Goal: Transaction & Acquisition: Purchase product/service

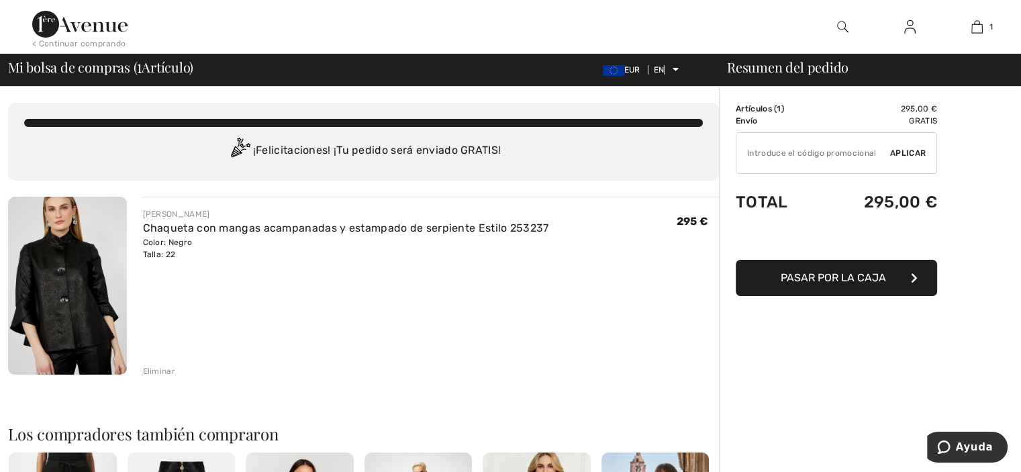
click at [853, 277] on font "Pasar por la caja" at bounding box center [833, 277] width 105 height 13
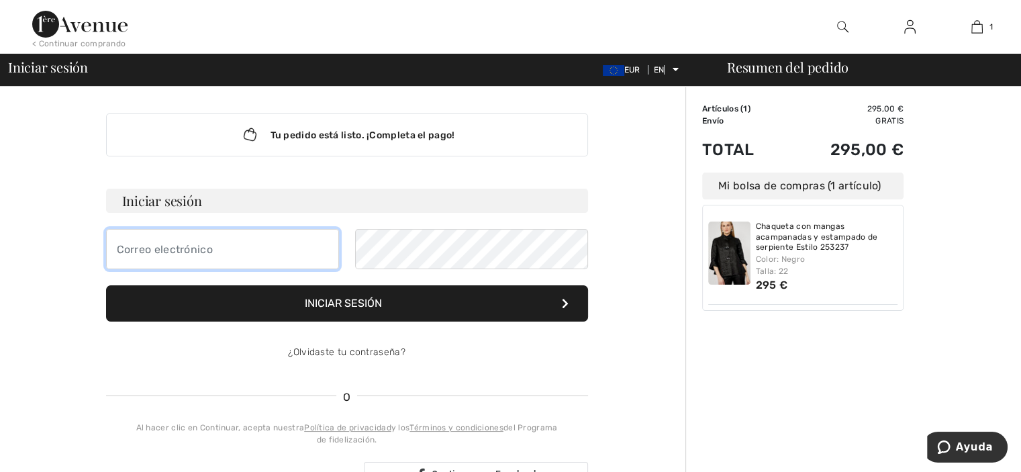
type input "mrosator@yahoo,es"
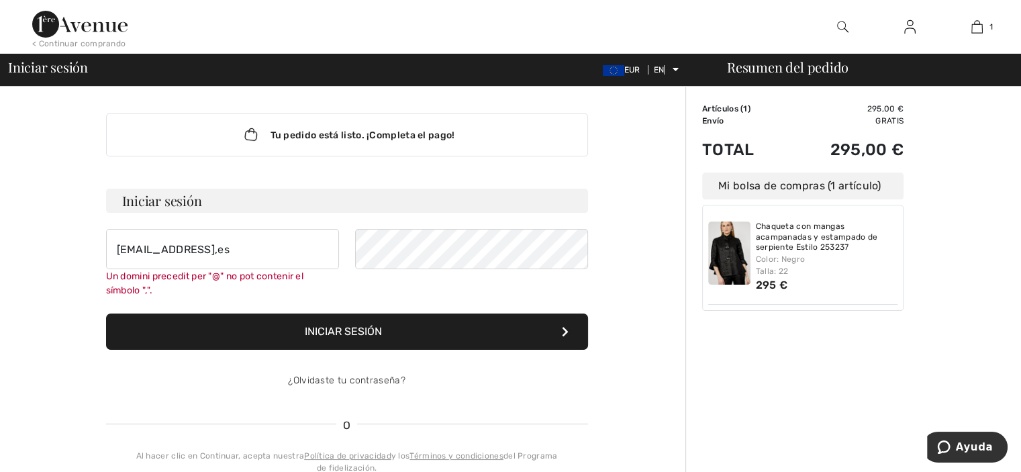
click at [710, 21] on div "< Continuar comprando 1 Añadido a la bolsa Frank Lyman Chaqueta con estampado d…" at bounding box center [510, 27] width 1021 height 54
click at [837, 239] on font "Chaqueta con mangas acampanadas y estampado de serpiente Estilo 253237" at bounding box center [817, 237] width 122 height 30
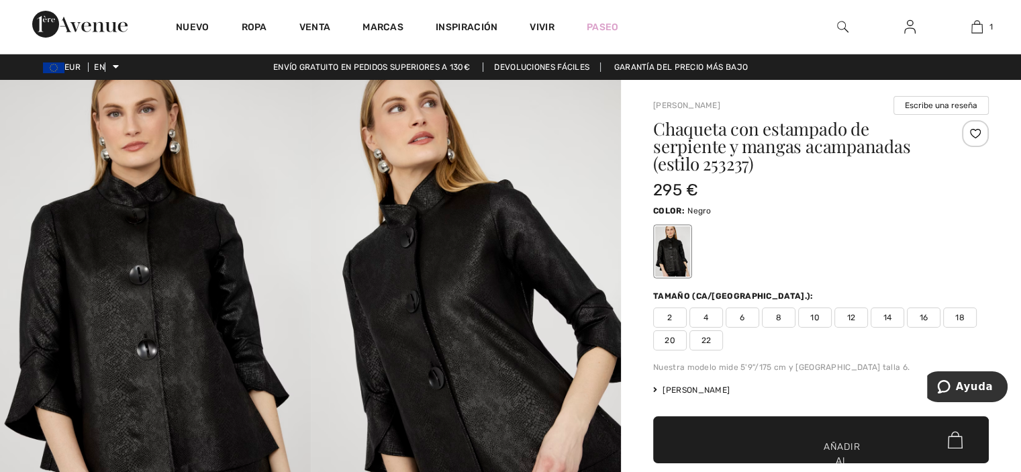
scroll to position [75, 0]
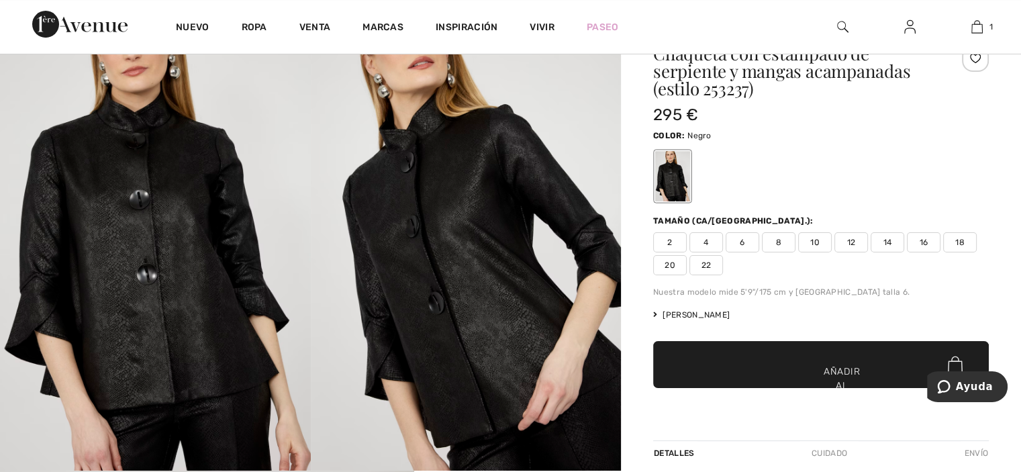
click at [705, 264] on font "22" at bounding box center [707, 265] width 10 height 9
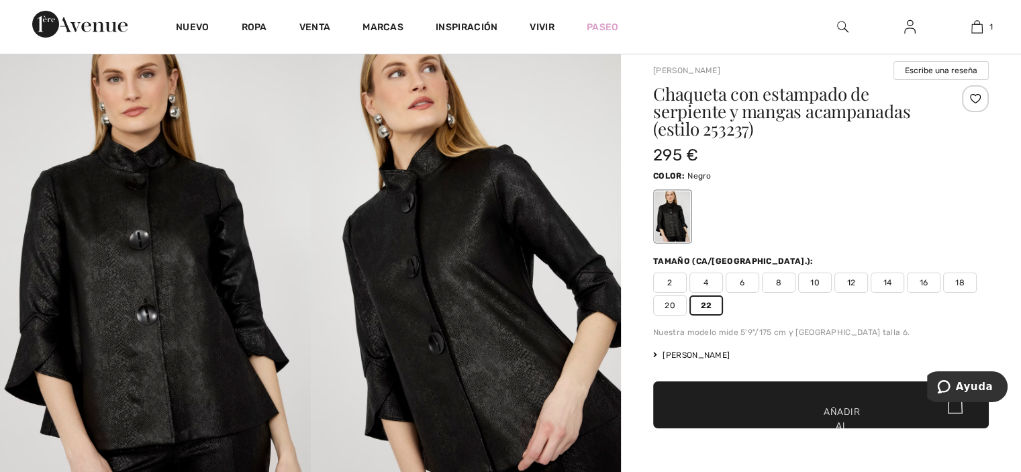
scroll to position [51, 0]
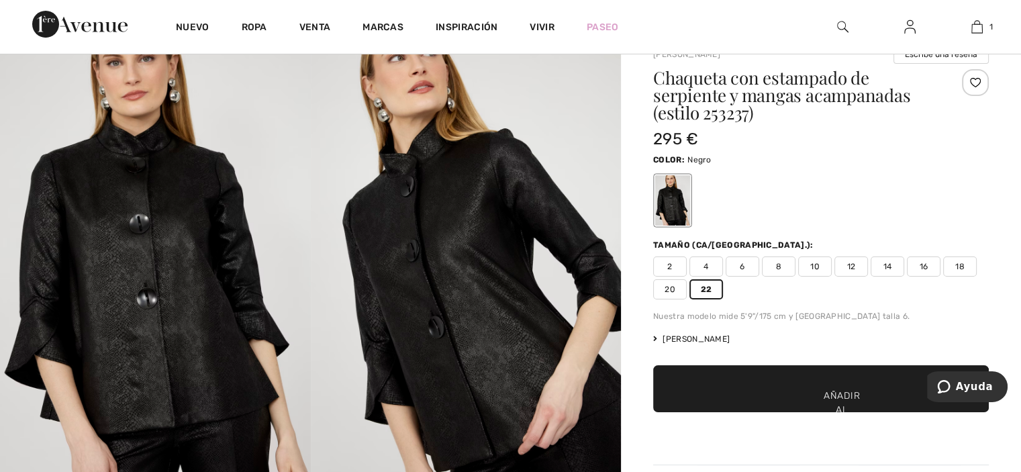
click at [845, 398] on font "Añadir al carrito" at bounding box center [842, 410] width 42 height 42
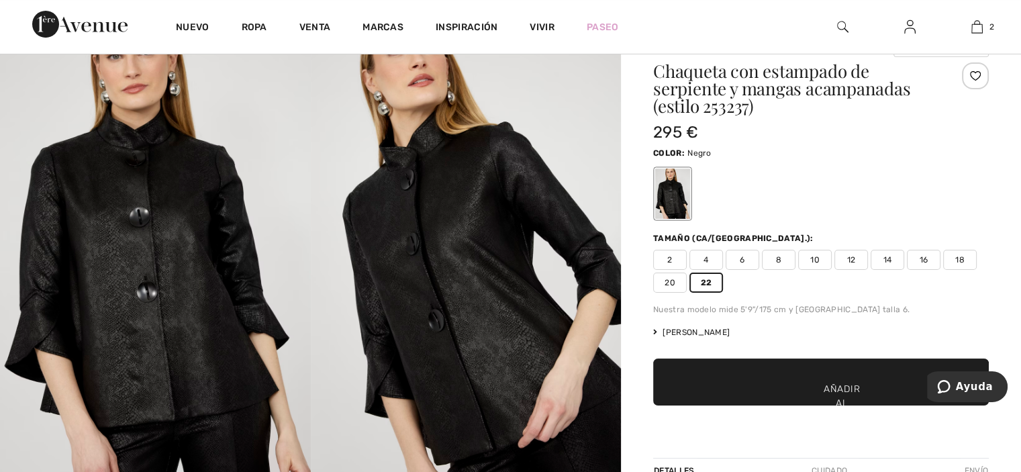
scroll to position [0, 0]
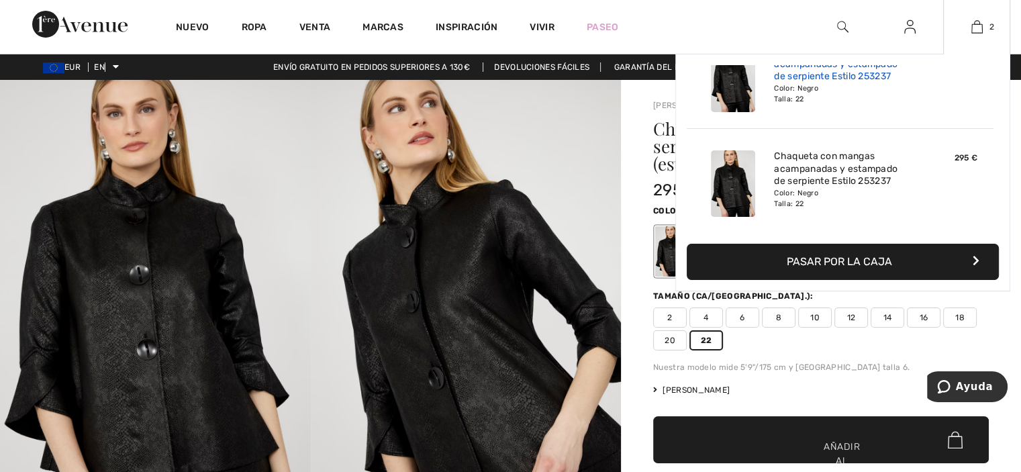
click at [817, 81] on font "Chaqueta con mangas acampanadas y estampado de serpiente Estilo 253237" at bounding box center [836, 64] width 124 height 36
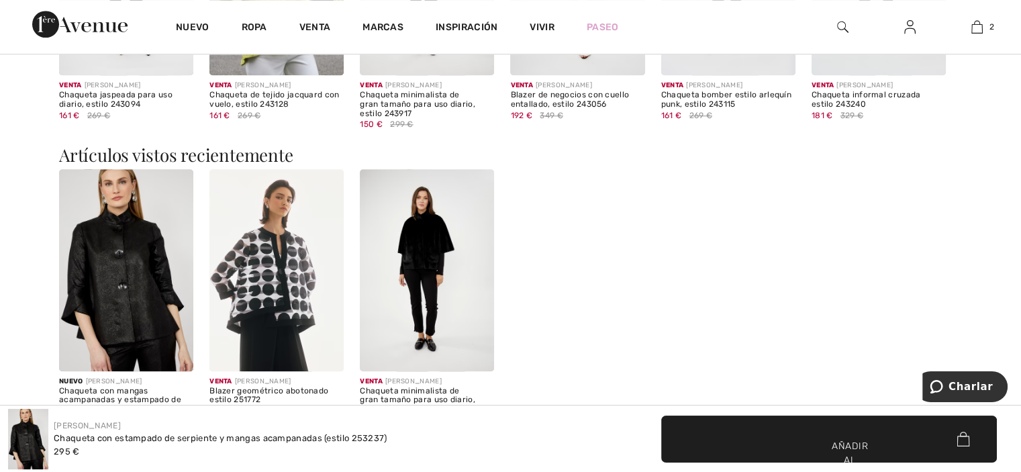
scroll to position [1348, 0]
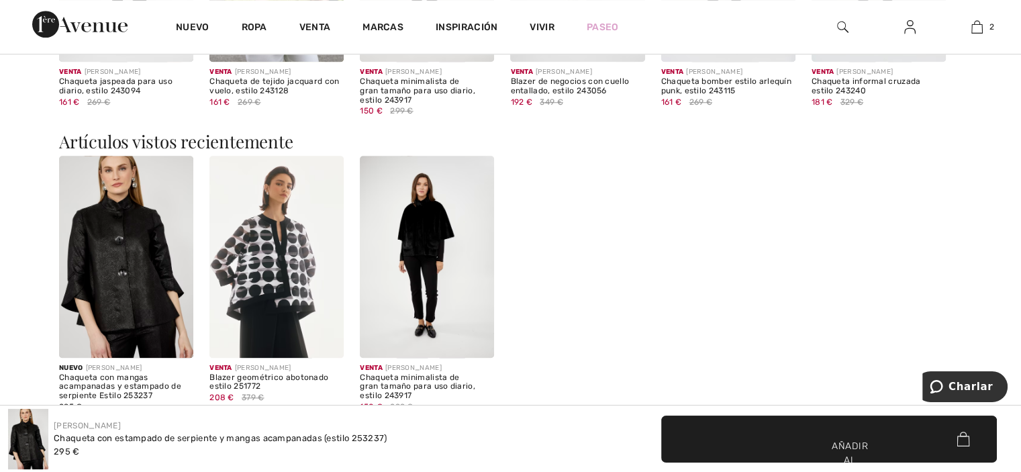
click at [275, 260] on img at bounding box center [276, 256] width 134 height 201
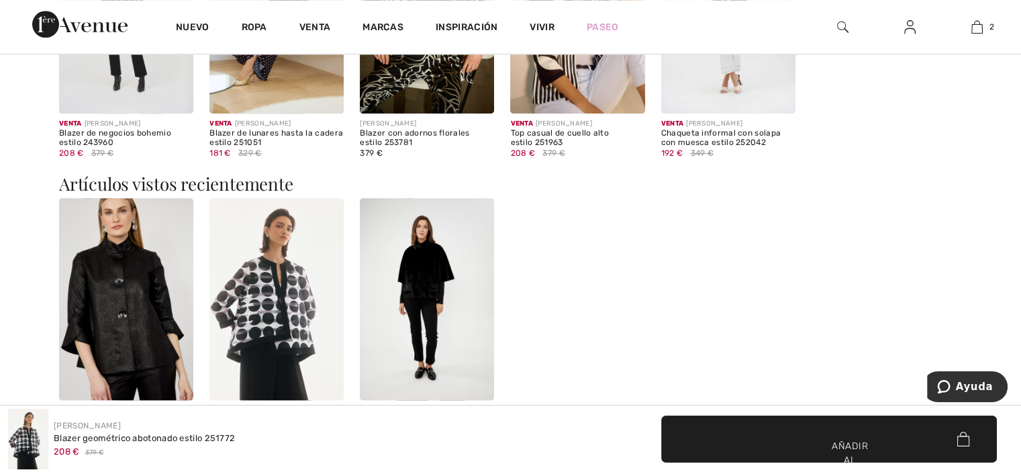
scroll to position [1594, 0]
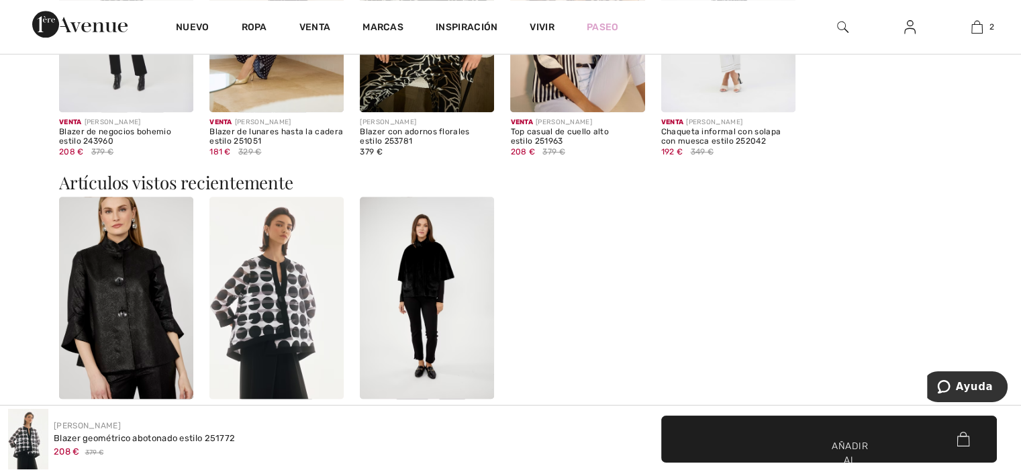
click at [265, 236] on img at bounding box center [276, 297] width 134 height 201
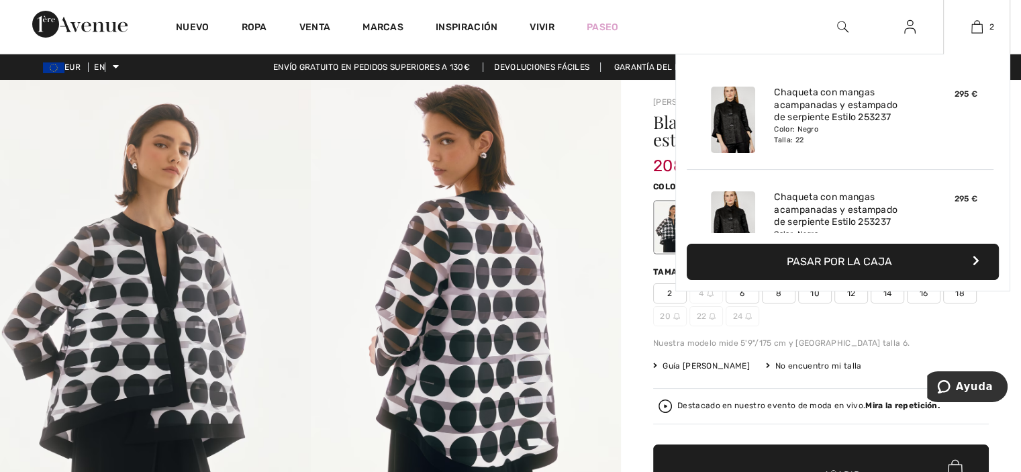
drag, startPoint x: 931, startPoint y: 214, endPoint x: 932, endPoint y: 190, distance: 23.5
click at [932, 190] on div "295 €" at bounding box center [947, 224] width 71 height 77
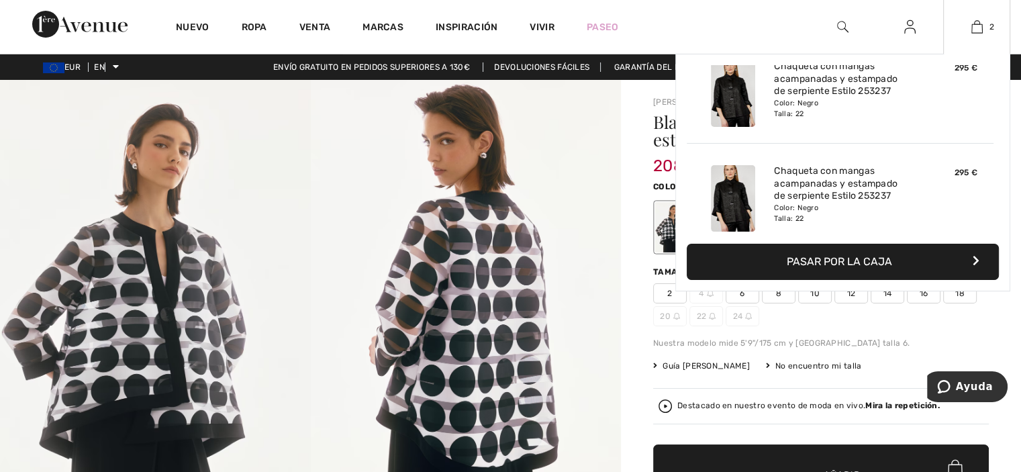
scroll to position [28, 0]
click at [932, 193] on div "295 €" at bounding box center [947, 196] width 71 height 77
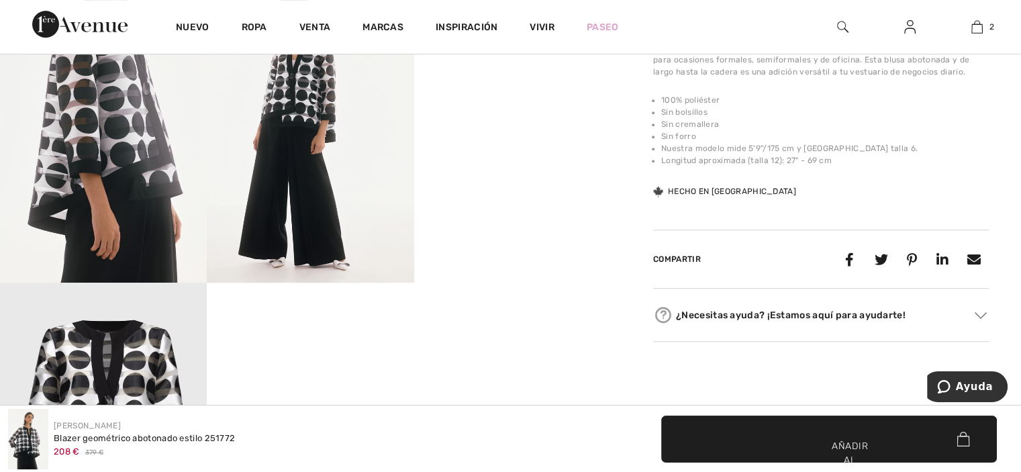
scroll to position [532, 0]
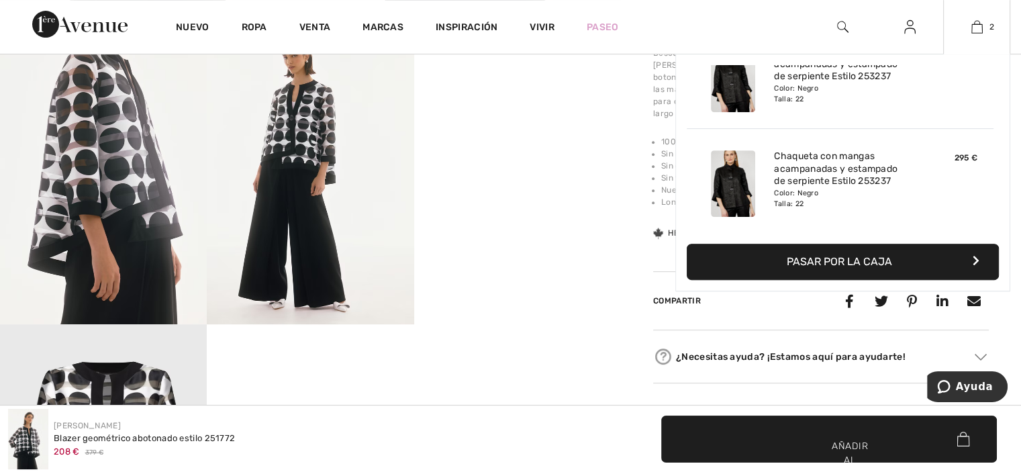
click at [872, 261] on font "Pasar por la caja" at bounding box center [839, 261] width 105 height 13
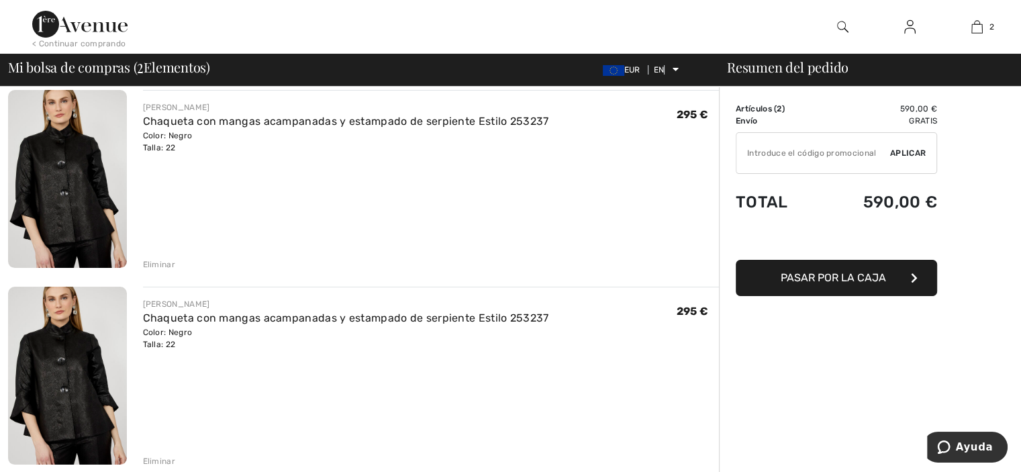
scroll to position [110, 0]
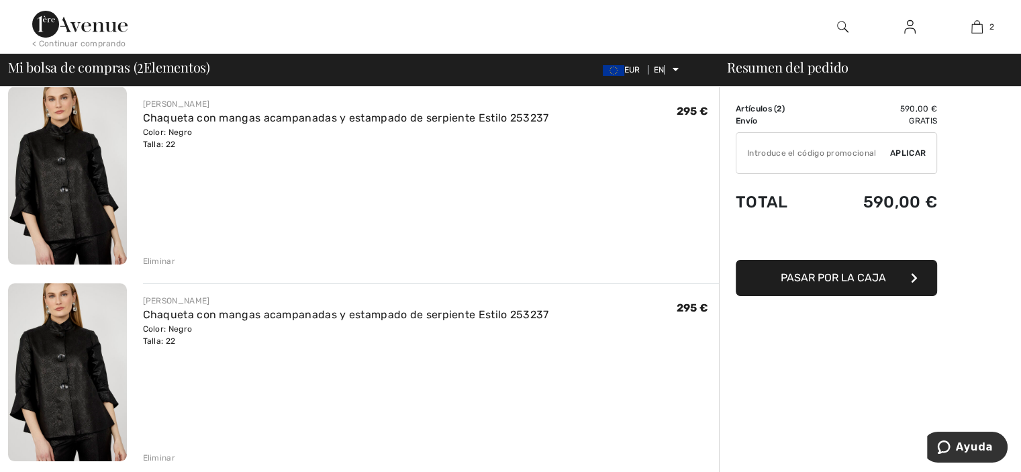
click at [872, 261] on button "Pasar por la caja" at bounding box center [836, 278] width 201 height 36
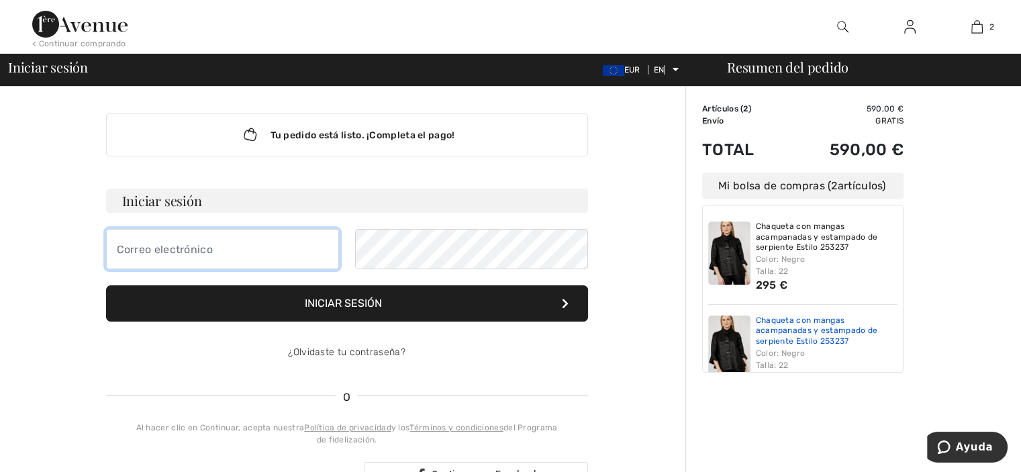
type input "[EMAIL_ADDRESS],es"
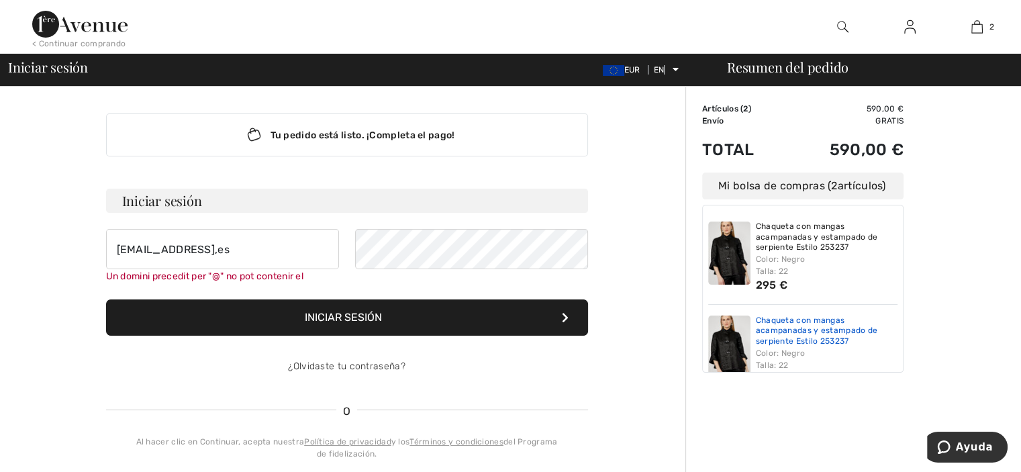
click at [798, 328] on font "Chaqueta con mangas acampanadas y estampado de serpiente Estilo 253237" at bounding box center [817, 331] width 122 height 30
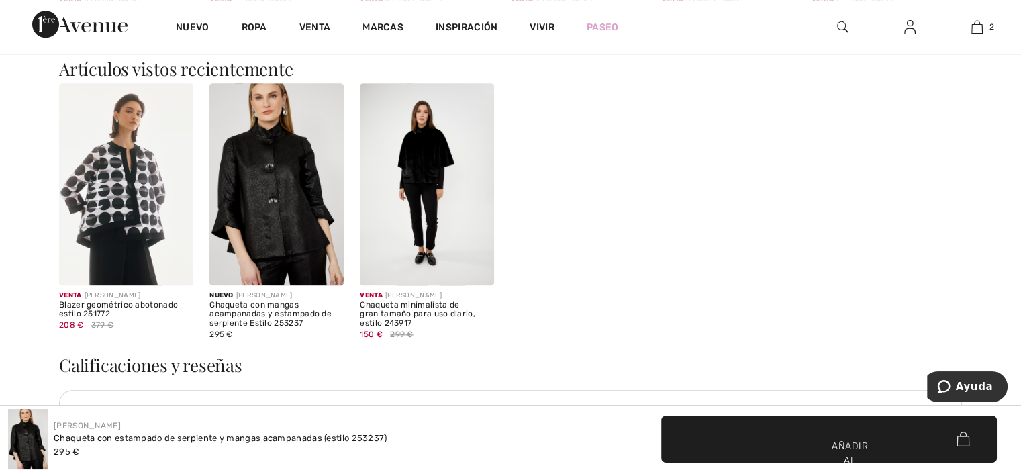
scroll to position [1421, 0]
click at [258, 214] on img at bounding box center [276, 183] width 134 height 201
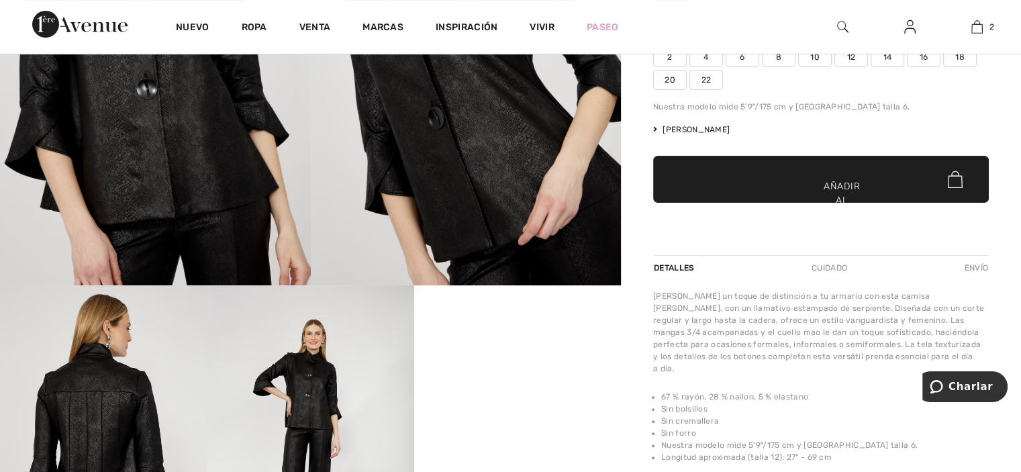
scroll to position [261, 0]
click at [813, 179] on font "✔ Añadido al carrito" at bounding box center [822, 207] width 43 height 56
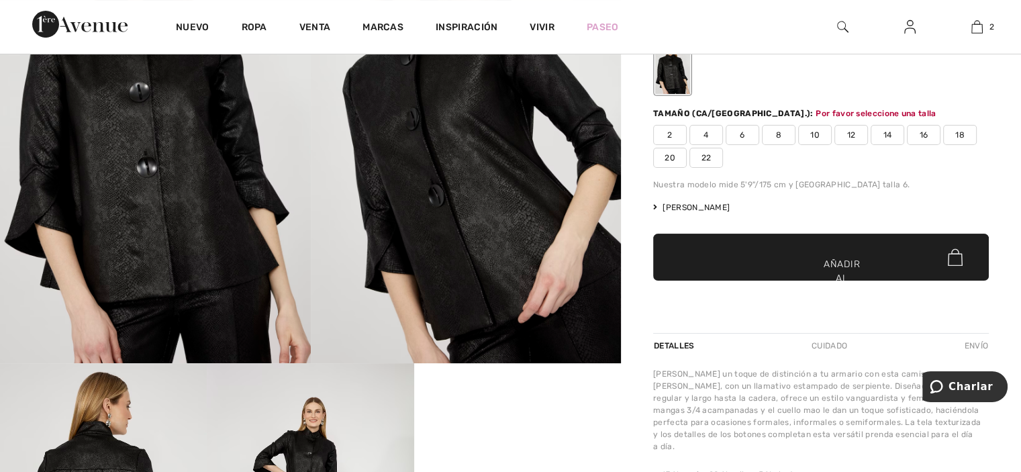
scroll to position [182, 0]
click at [952, 254] on img at bounding box center [955, 257] width 15 height 17
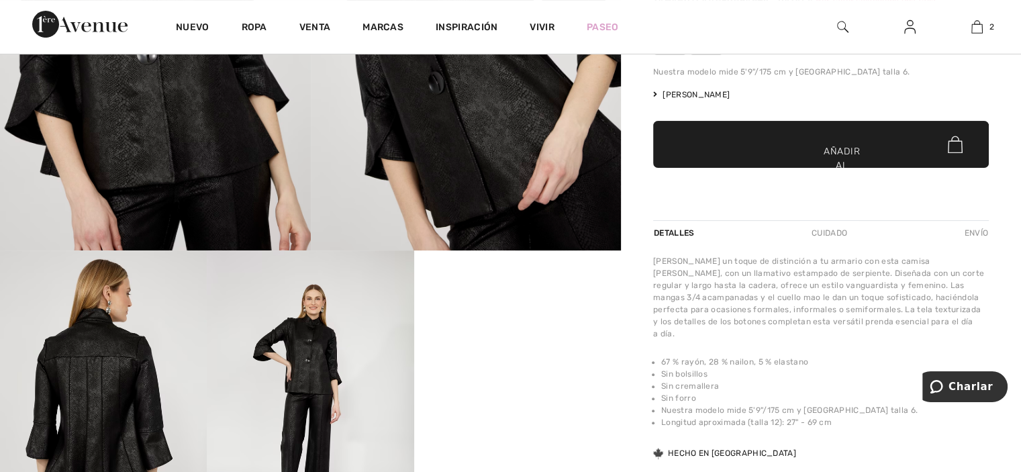
scroll to position [289, 0]
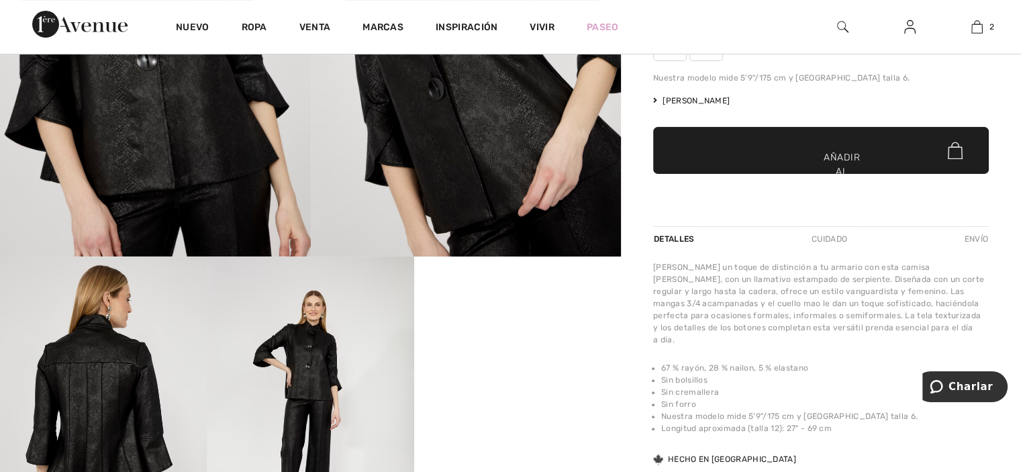
click at [952, 254] on div "[PERSON_NAME] Escribe una reseña Chaqueta con estampado de serpiente y mangas a…" at bounding box center [821, 208] width 336 height 803
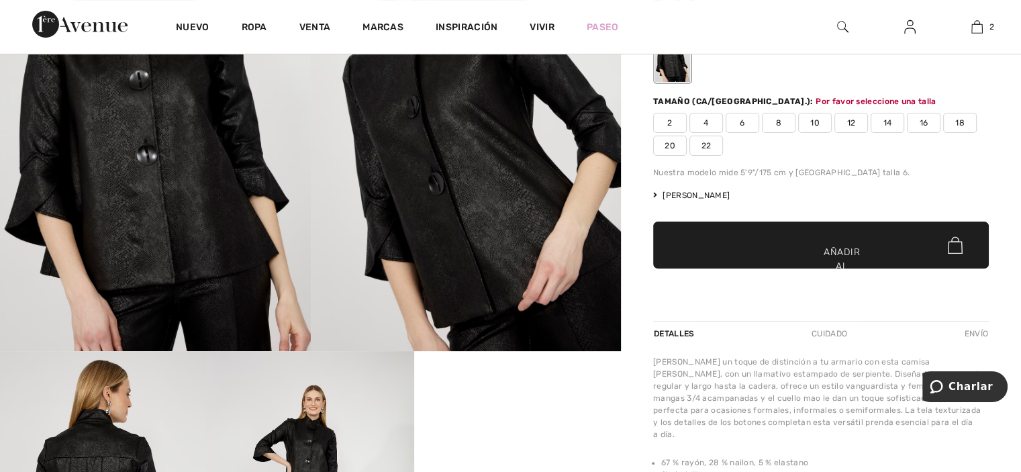
click at [704, 142] on font "22" at bounding box center [707, 145] width 10 height 9
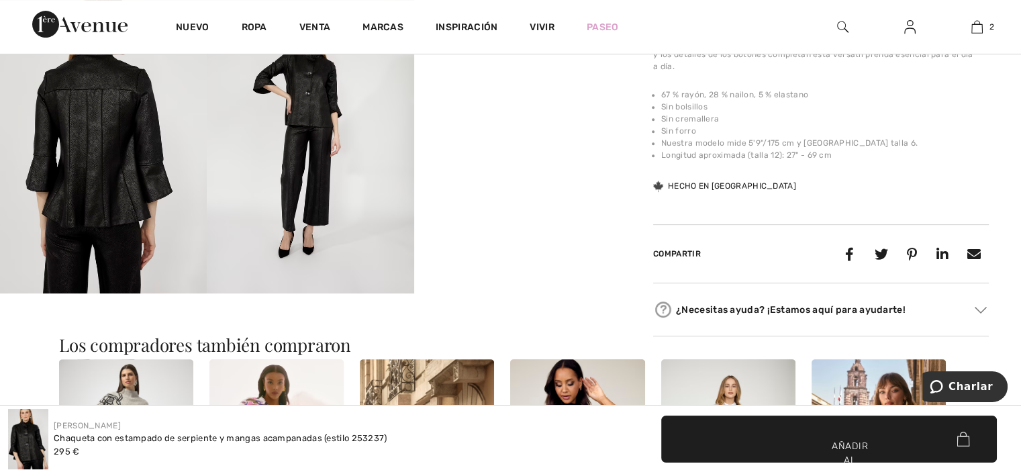
scroll to position [563, 0]
click at [935, 249] on icon at bounding box center [943, 253] width 26 height 26
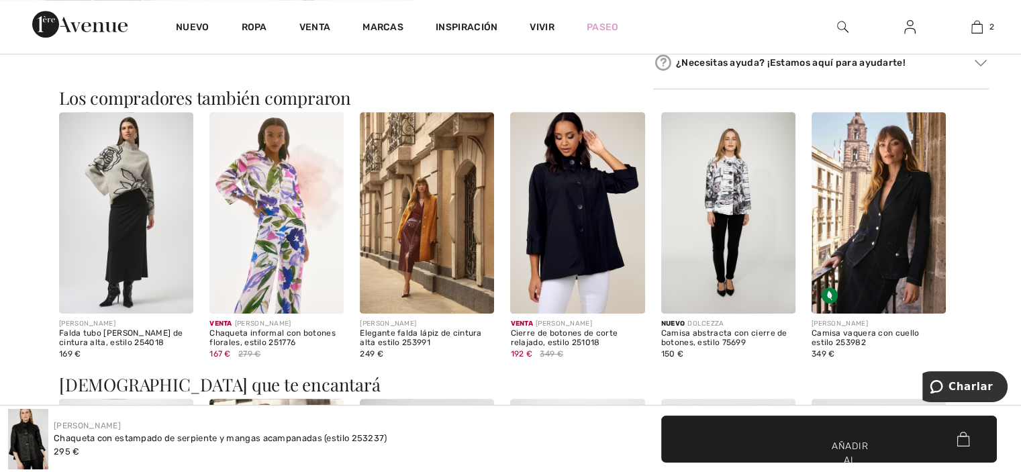
scroll to position [810, 0]
click at [856, 439] on font "Añadir al carrito" at bounding box center [850, 460] width 42 height 42
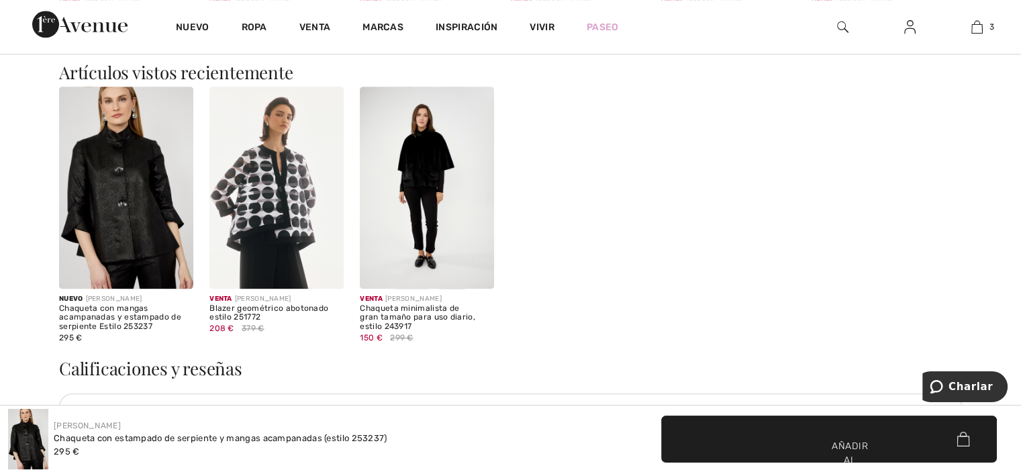
scroll to position [1417, 0]
click at [798, 432] on span "✔ Añadido al carrito Añadir al carrito" at bounding box center [829, 439] width 336 height 47
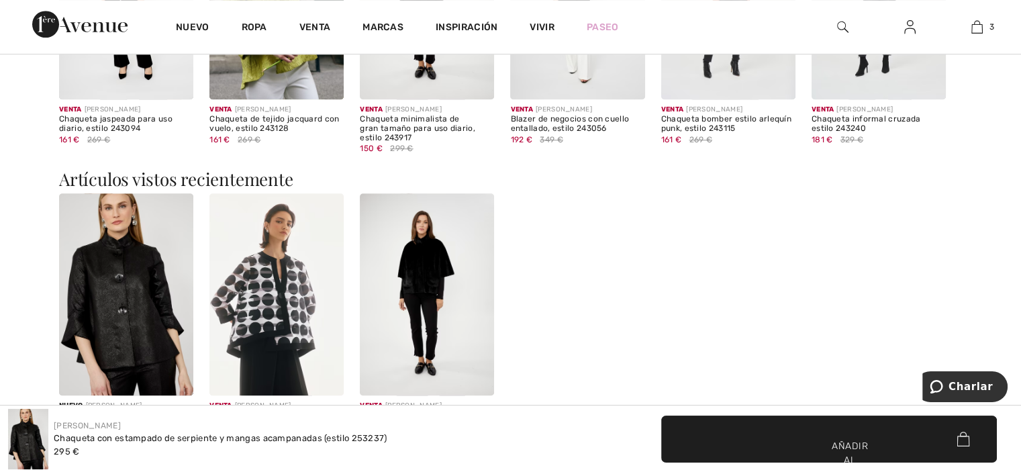
scroll to position [1308, 0]
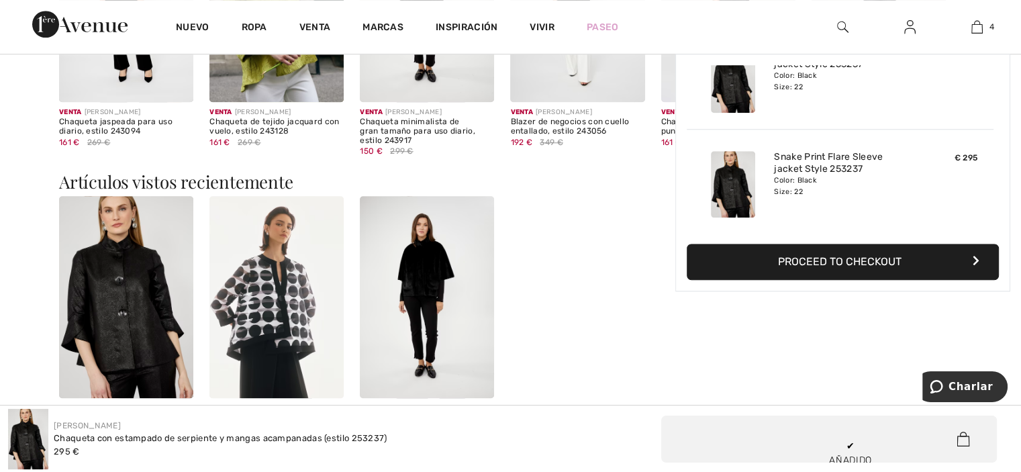
click at [574, 469] on div "[PERSON_NAME] Chaqueta con estampado de serpiente y mangas acampanadas (estilo …" at bounding box center [510, 439] width 1021 height 66
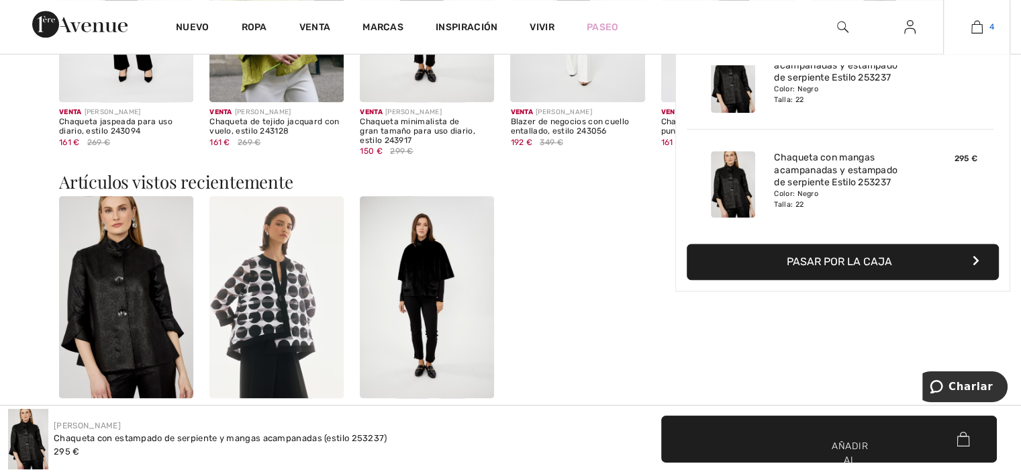
click at [981, 21] on img at bounding box center [977, 27] width 11 height 16
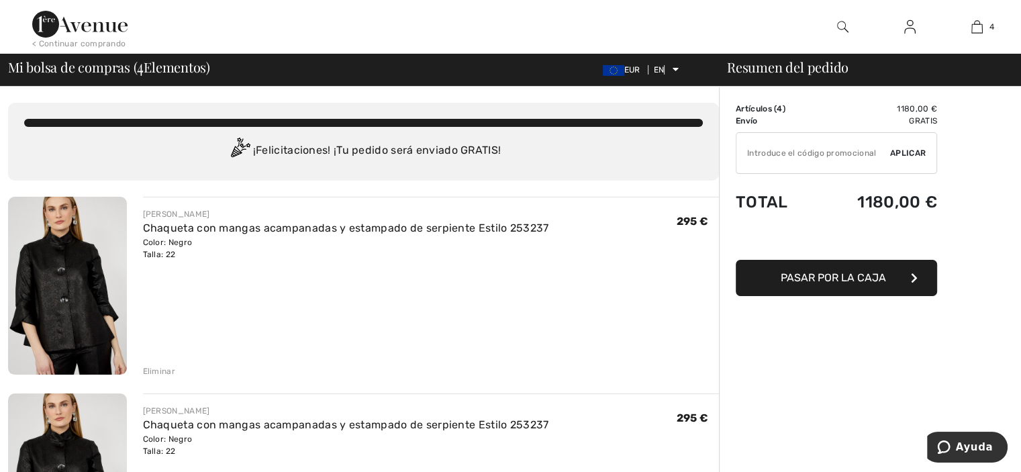
click at [153, 371] on font "Eliminar" at bounding box center [159, 371] width 32 height 9
click at [163, 371] on font "Eliminar" at bounding box center [159, 371] width 32 height 9
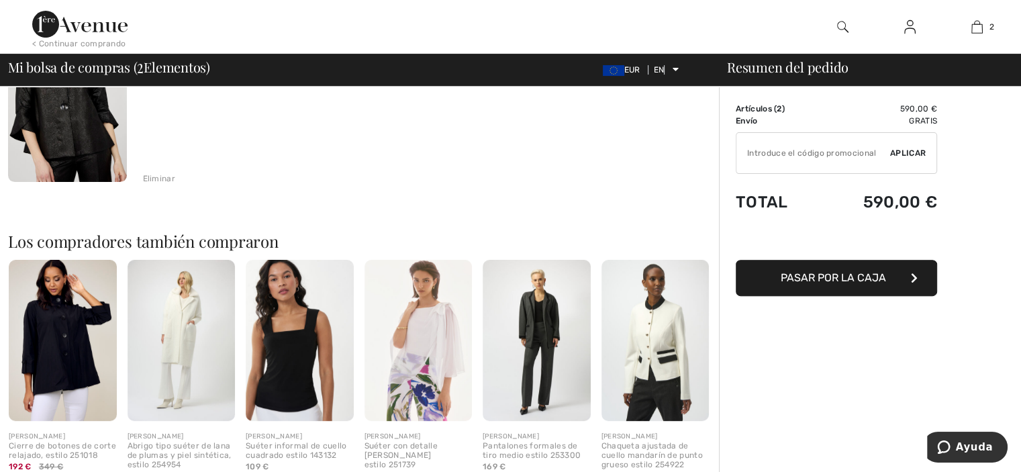
scroll to position [357, 0]
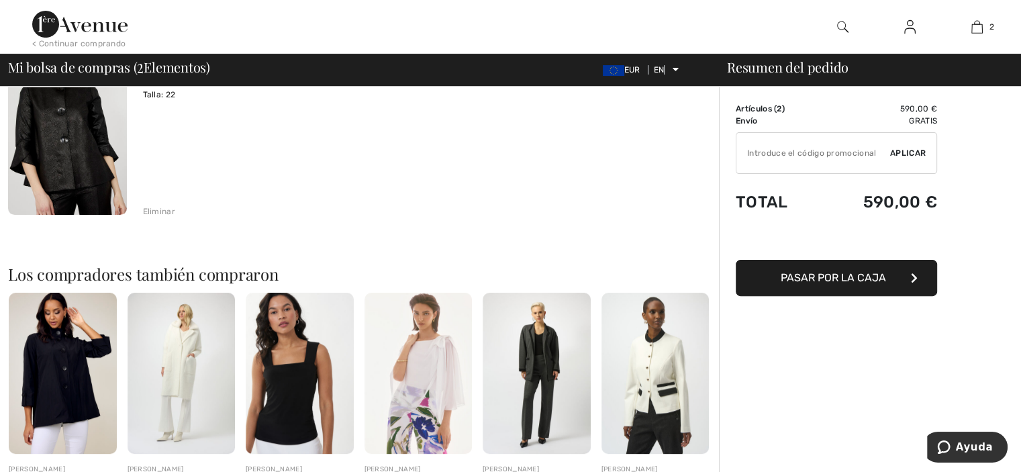
click at [157, 209] on font "Eliminar" at bounding box center [159, 211] width 32 height 9
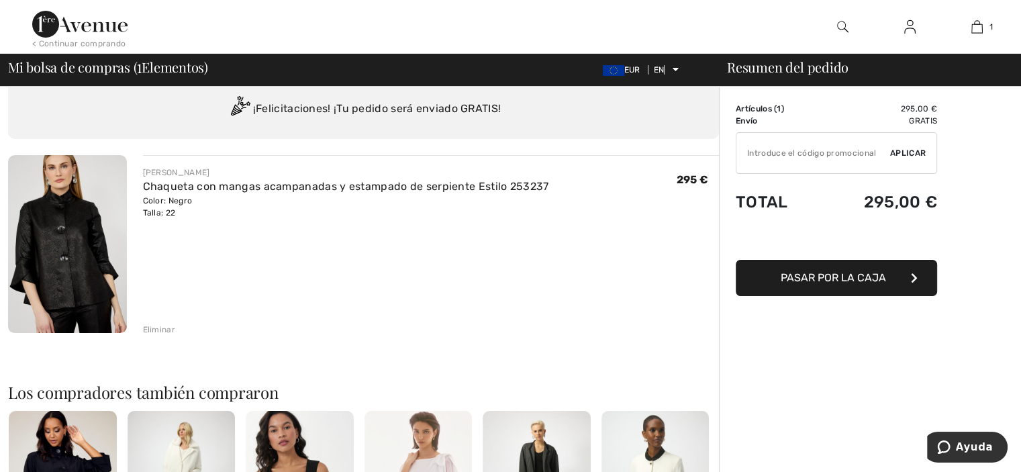
scroll to position [39, 0]
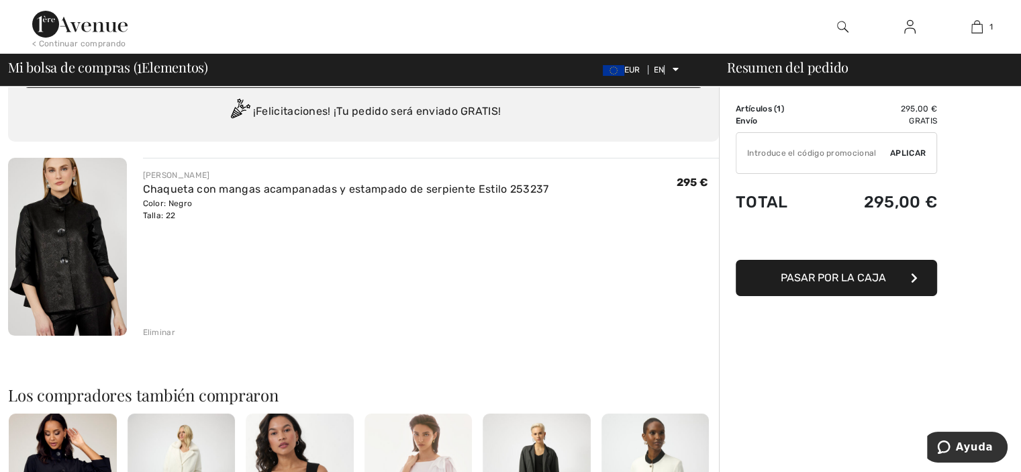
drag, startPoint x: 68, startPoint y: 375, endPoint x: 357, endPoint y: 390, distance: 289.1
click at [357, 390] on h2 "Los compradores también compraron" at bounding box center [363, 395] width 711 height 16
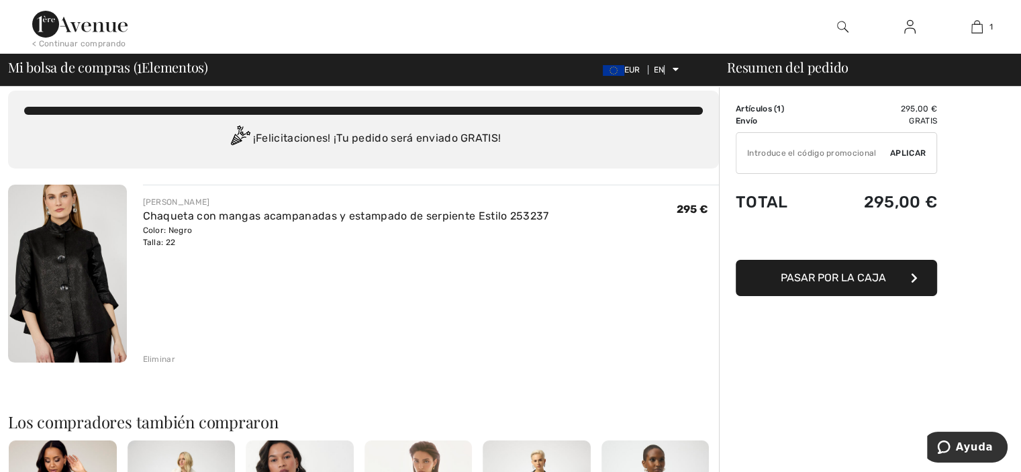
scroll to position [0, 0]
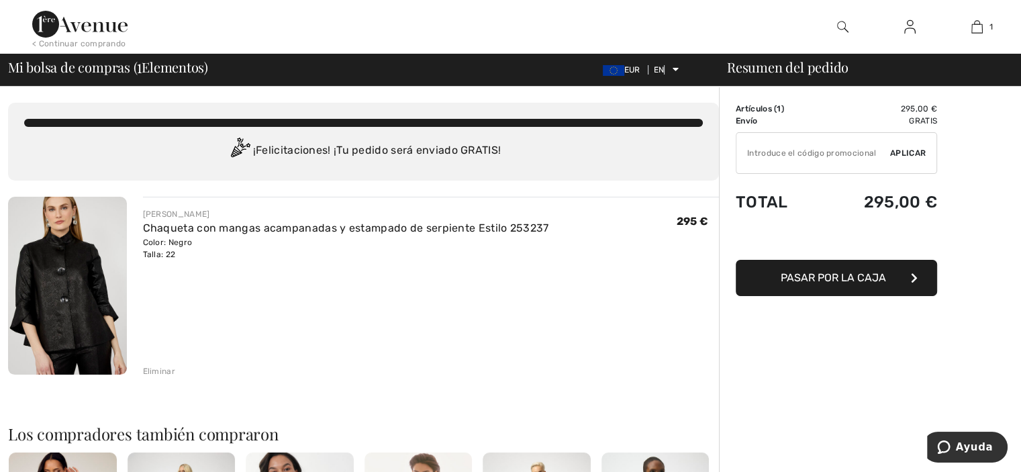
click at [769, 156] on input "TEXT" at bounding box center [814, 153] width 154 height 40
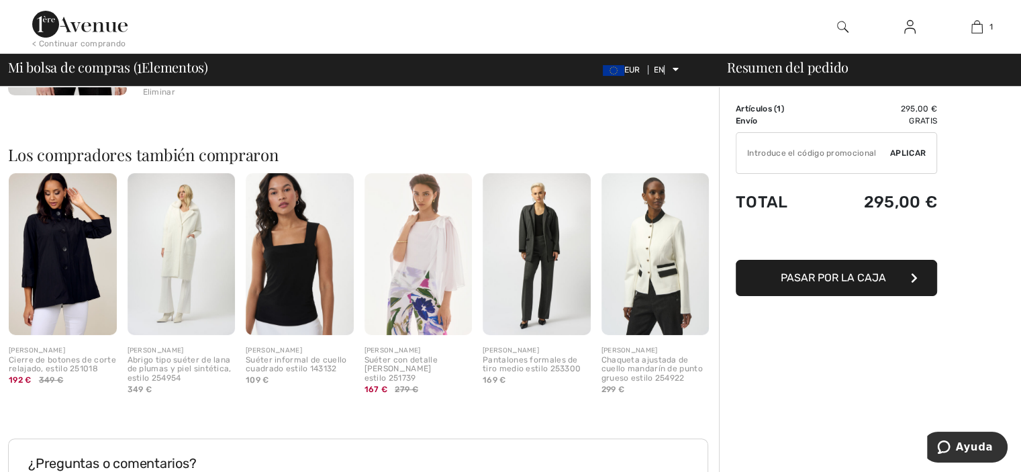
scroll to position [284, 0]
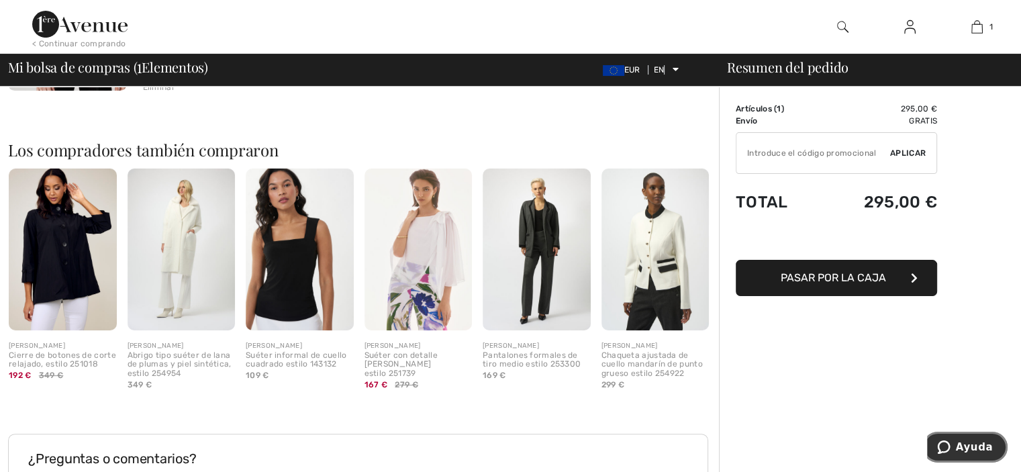
click at [980, 445] on font "Ayuda" at bounding box center [974, 447] width 37 height 12
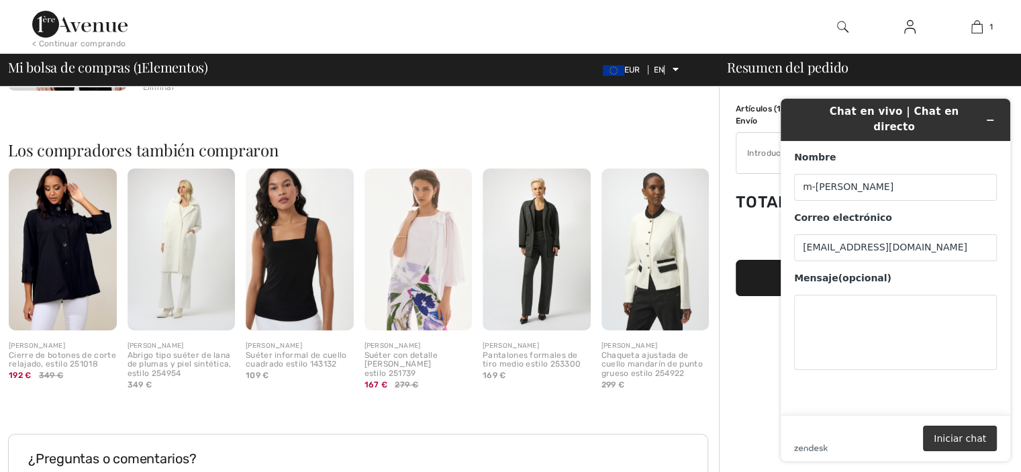
click at [980, 445] on font "Iniciar chat" at bounding box center [960, 438] width 52 height 24
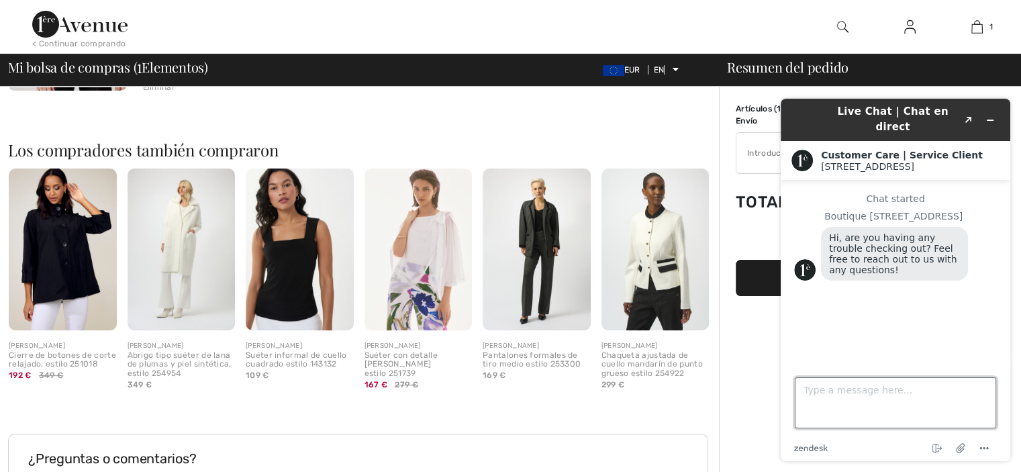
click at [876, 390] on textarea "Type a message here..." at bounding box center [895, 402] width 201 height 51
click at [930, 384] on textarea "codigo promocional'" at bounding box center [895, 402] width 201 height 51
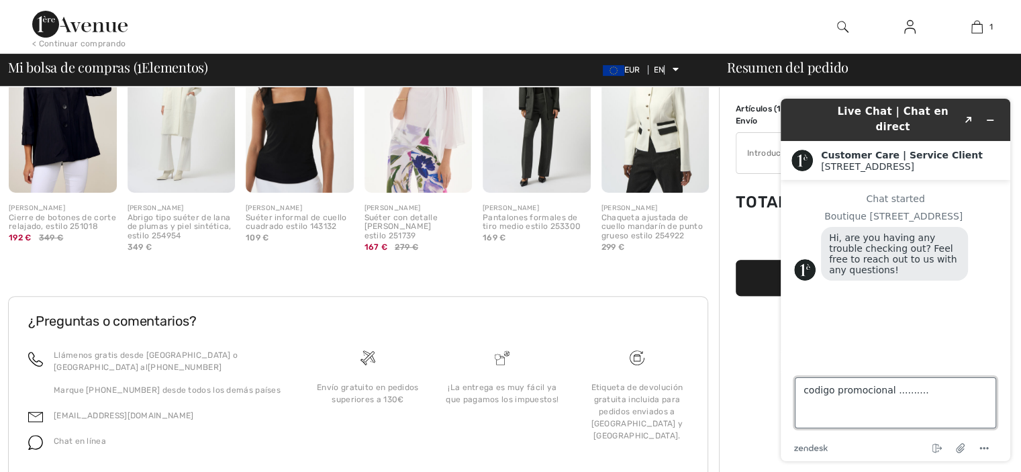
scroll to position [421, 0]
type textarea "codigo promocional .........."
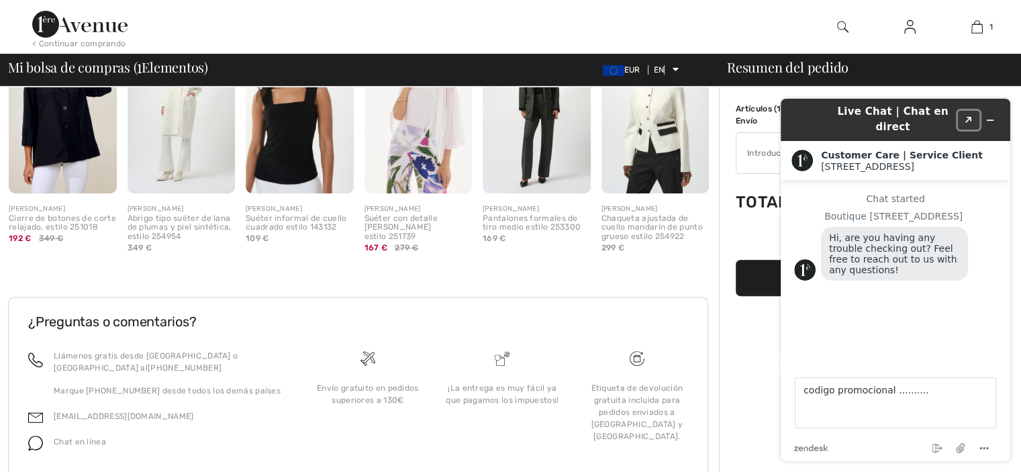
click at [965, 117] on icon "Created with Sketch." at bounding box center [969, 120] width 8 height 7
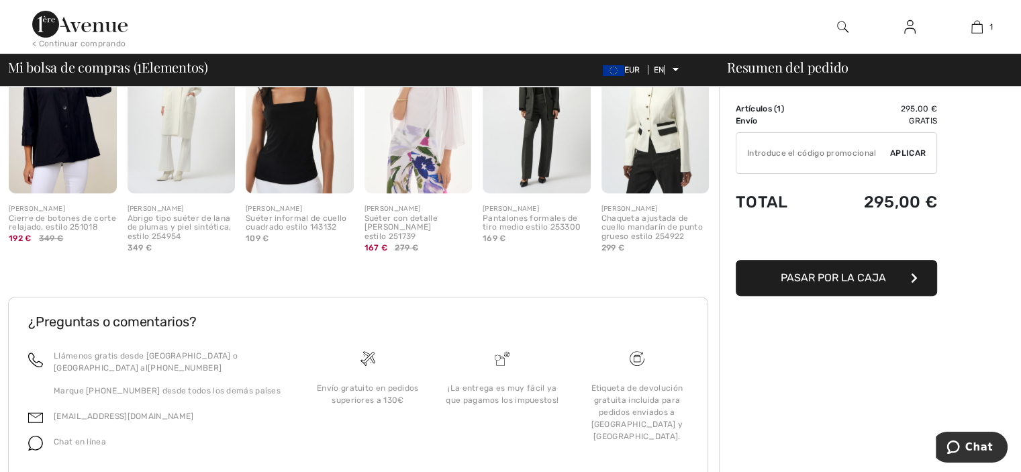
drag, startPoint x: 195, startPoint y: 25, endPoint x: 965, endPoint y: 113, distance: 775.2
click at [965, 113] on div "Order Summary Details Artículos ( 1 ) 295,00 € Promo code 0,00 € Envío Gratis T…" at bounding box center [870, 93] width 302 height 855
click at [739, 127] on td "✔ Aplicar Remove" at bounding box center [836, 153] width 201 height 52
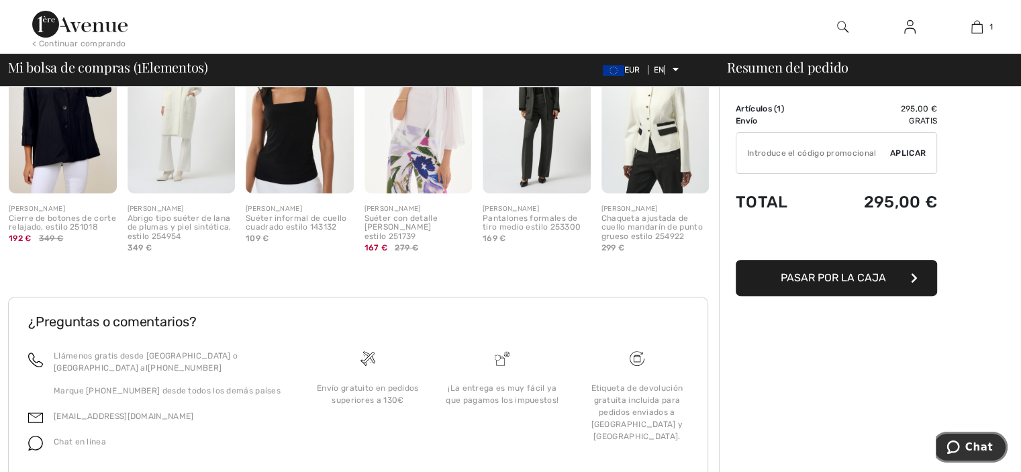
click at [974, 441] on span "Chat" at bounding box center [980, 447] width 28 height 12
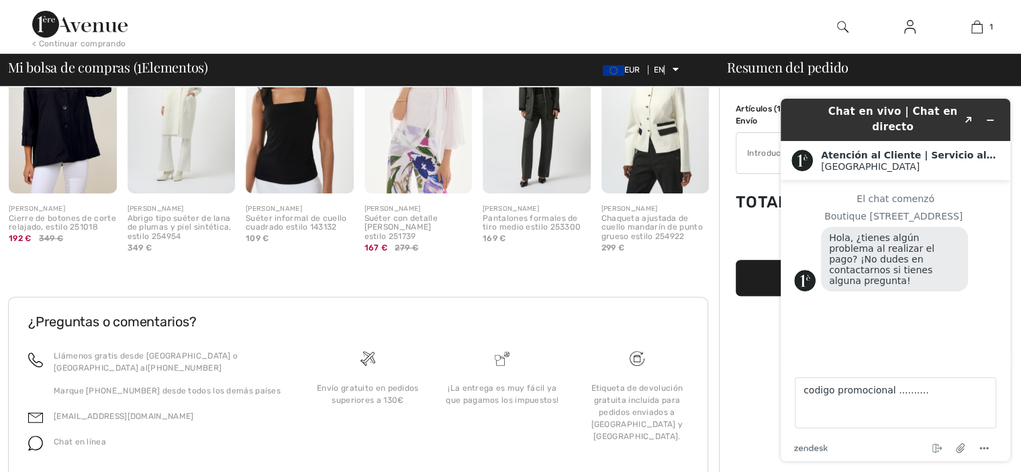
scroll to position [0, 0]
click at [974, 441] on button "Menú" at bounding box center [984, 448] width 21 height 16
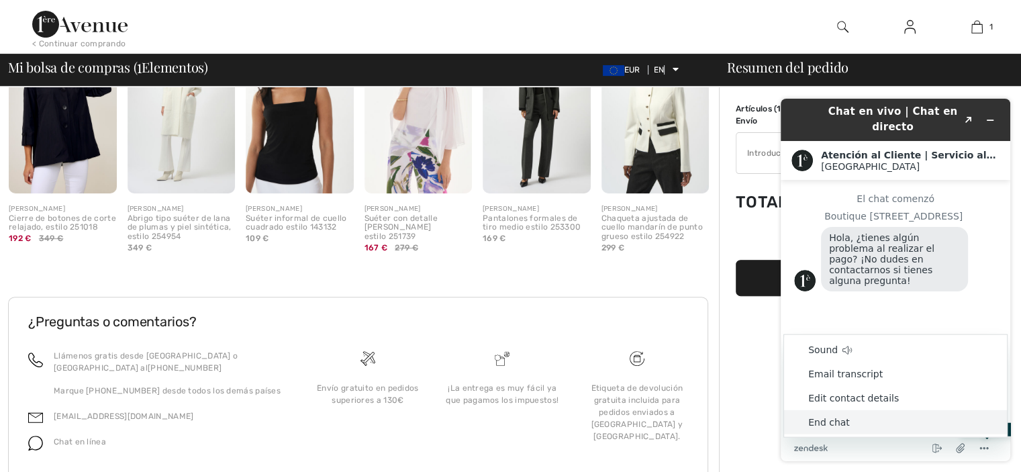
click at [938, 415] on li "End chat" at bounding box center [895, 422] width 223 height 24
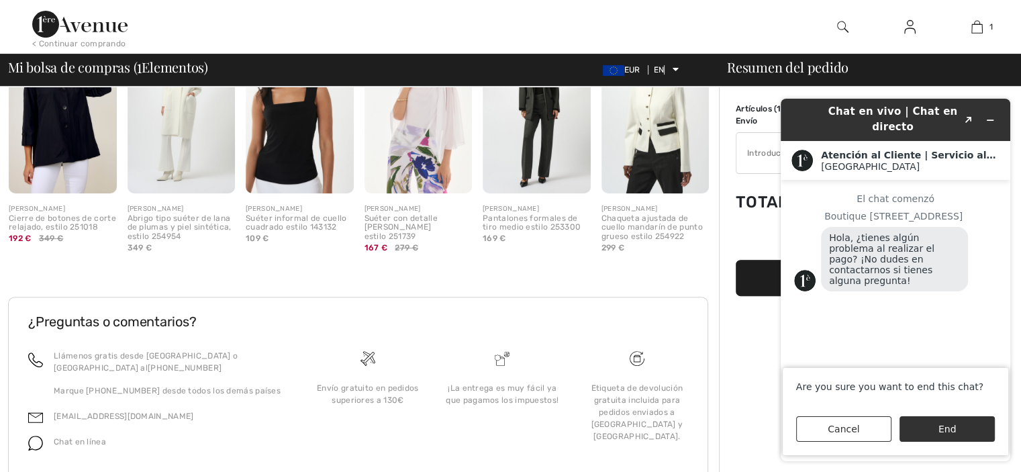
drag, startPoint x: 938, startPoint y: 415, endPoint x: 844, endPoint y: 340, distance: 120.0
click at [844, 340] on div "Are you sure you want to end this chat? Cancel End" at bounding box center [895, 280] width 251 height 384
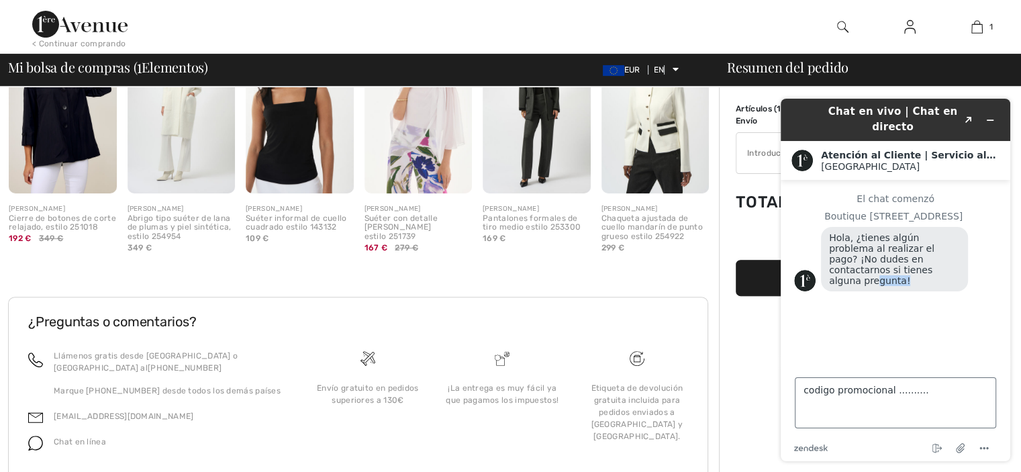
drag, startPoint x: 844, startPoint y: 340, endPoint x: 933, endPoint y: 383, distance: 98.2
click at [933, 383] on div "Chat en vivo | Chat en directo Created with Sketch. Atención al Cliente | Servi…" at bounding box center [896, 280] width 230 height 363
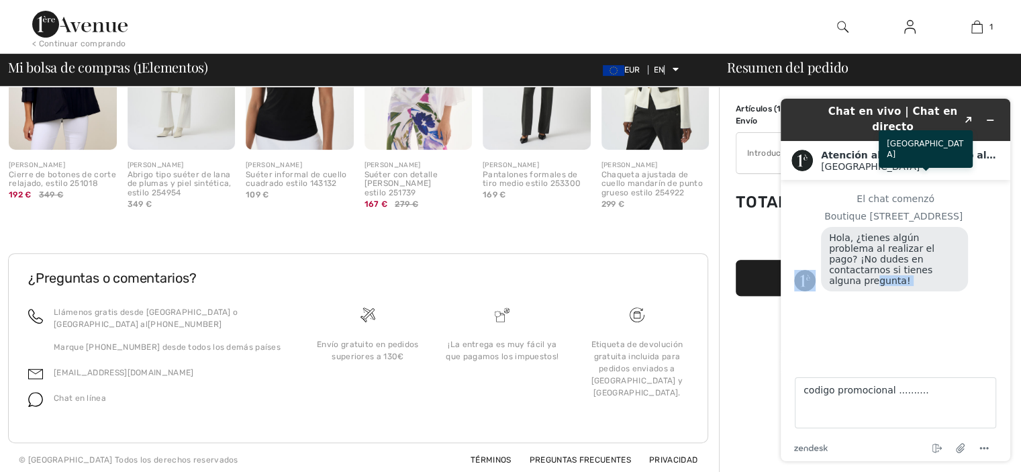
scroll to position [469, 0]
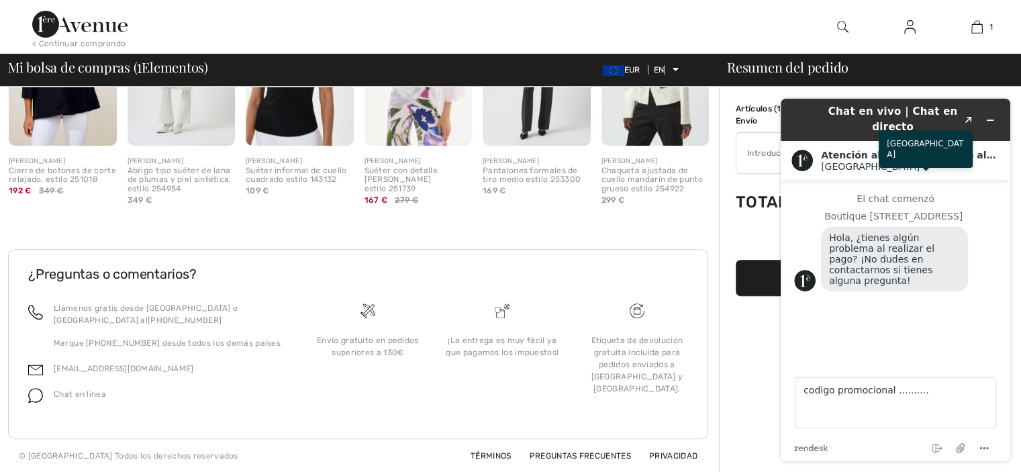
click at [952, 170] on div "Avenida 1ère" at bounding box center [910, 166] width 179 height 11
drag, startPoint x: 952, startPoint y: 170, endPoint x: 1021, endPoint y: 228, distance: 90.0
click at [1021, 228] on div "Chat en vivo | Chat en directo Created with Sketch. Atención al Cliente | Servi…" at bounding box center [895, 280] width 251 height 384
click at [847, 297] on div "El chat comenzó Boutique 1ère Avenue Hola, ¿tienes algún problema al realizar e…" at bounding box center [895, 267] width 203 height 148
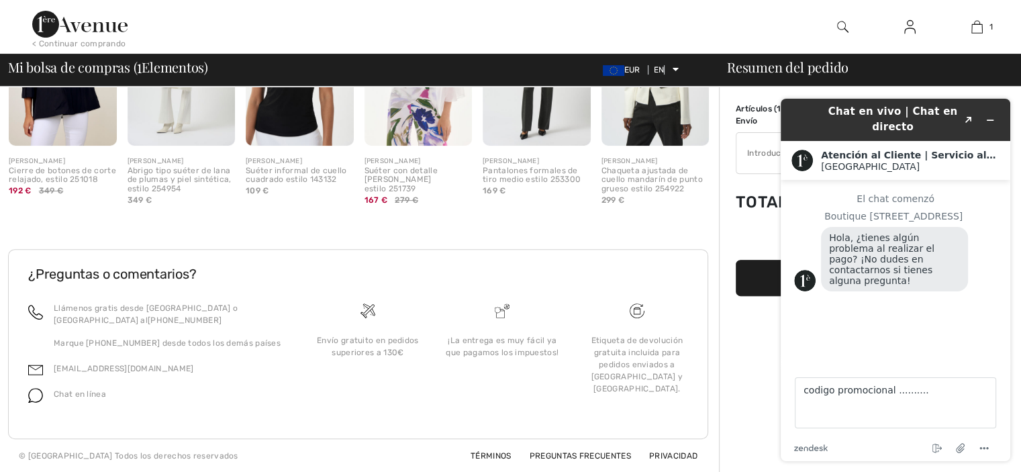
click at [844, 318] on div "El chat comenzó Boutique 1ère Avenue Hola, ¿tienes algún problema al realizar e…" at bounding box center [895, 267] width 203 height 148
click at [844, 305] on div "El chat comenzó Boutique 1ère Avenue Hola, ¿tienes algún problema al realizar e…" at bounding box center [895, 267] width 203 height 148
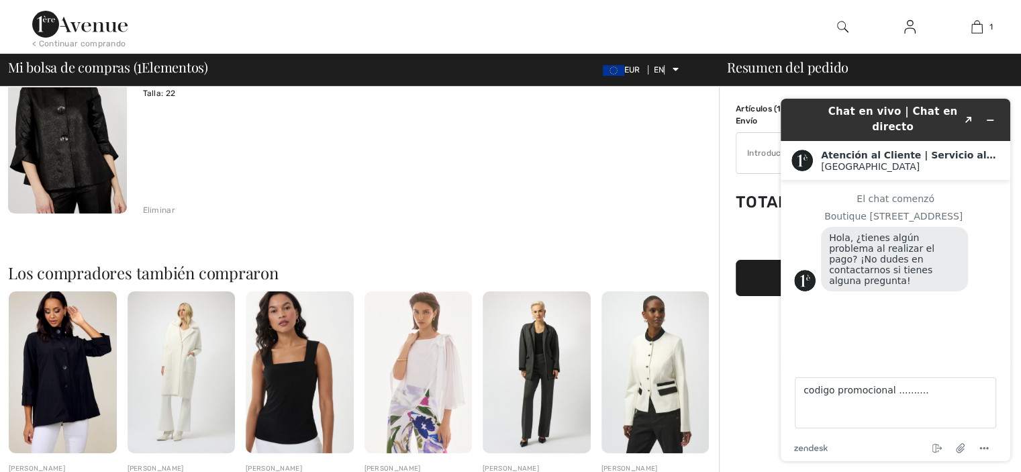
scroll to position [0, 0]
